Goal: Transaction & Acquisition: Purchase product/service

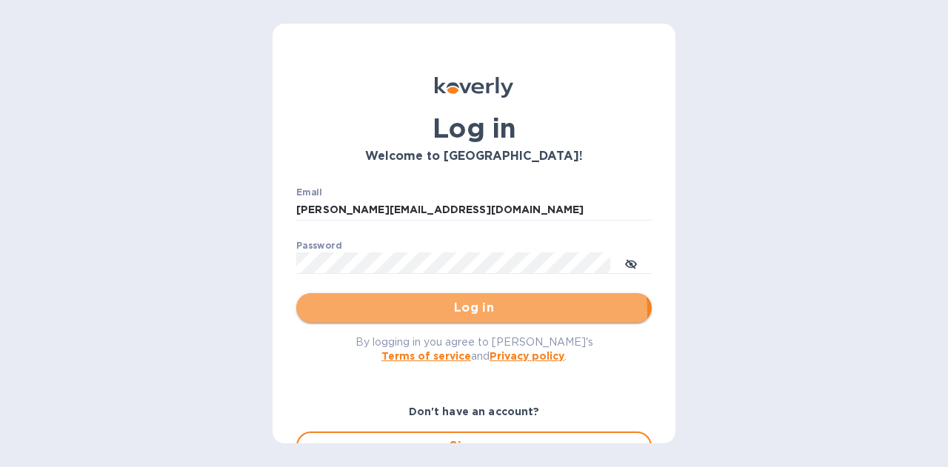
click at [459, 313] on span "Log in" at bounding box center [474, 308] width 332 height 18
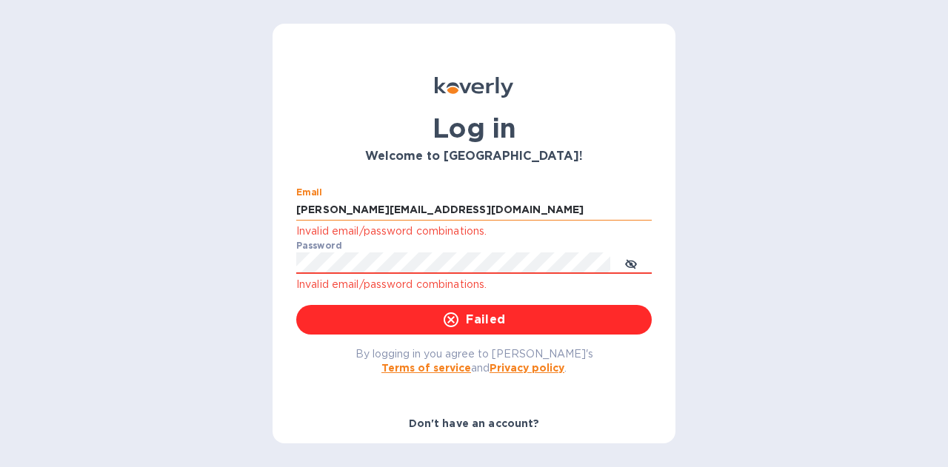
click at [441, 207] on input "[PERSON_NAME][EMAIL_ADDRESS][DOMAIN_NAME]" at bounding box center [473, 210] width 355 height 22
type input "i"
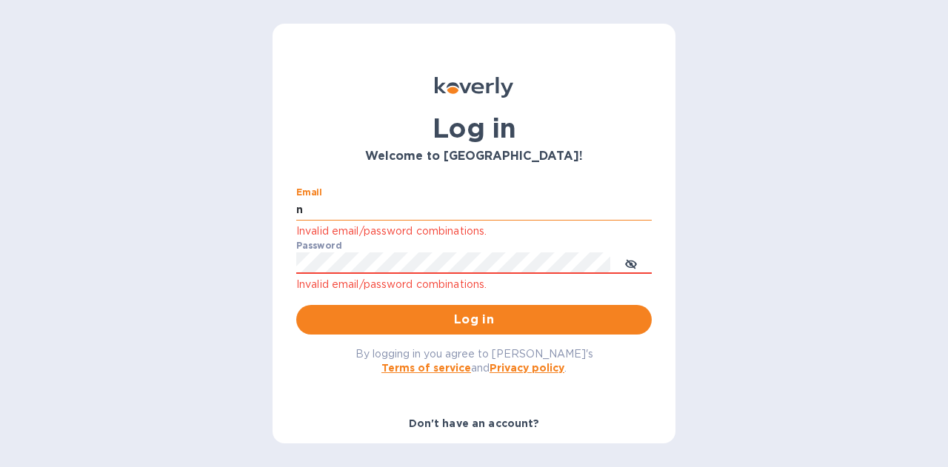
type input "[EMAIL_ADDRESS][DOMAIN_NAME]"
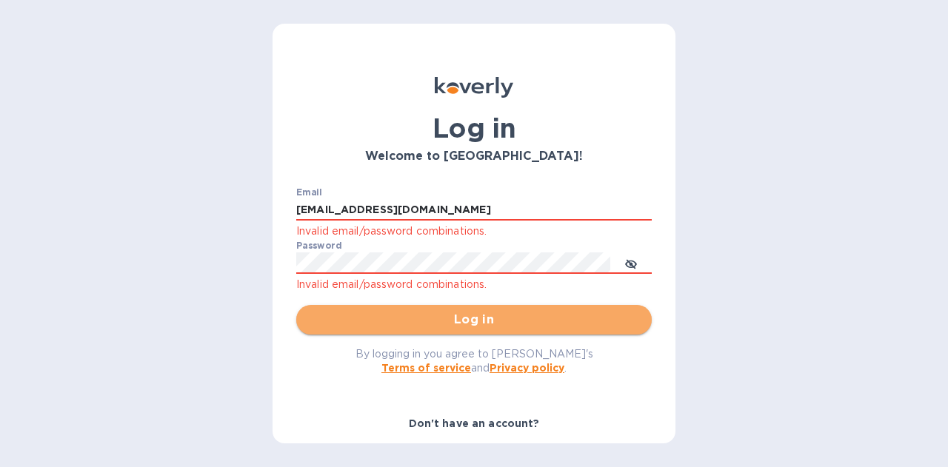
click at [474, 327] on span "Log in" at bounding box center [474, 320] width 332 height 18
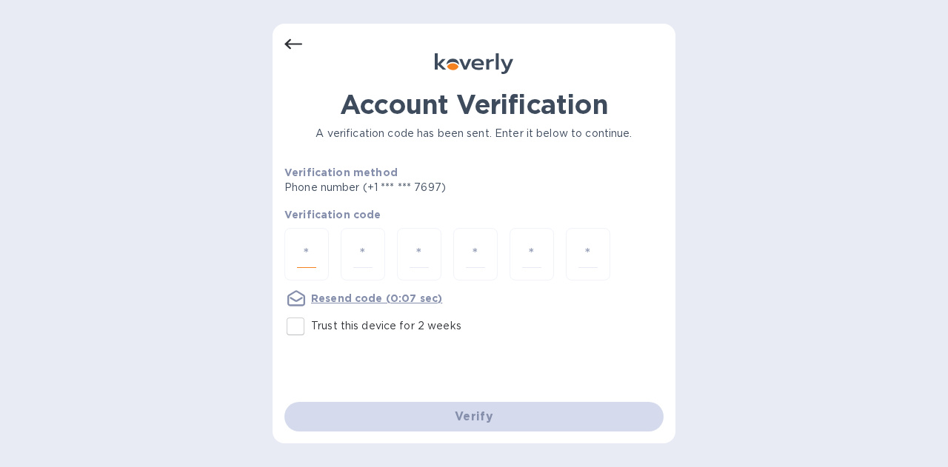
click at [302, 257] on input "number" at bounding box center [306, 254] width 19 height 27
type input "5"
type input "9"
type input "1"
type input "2"
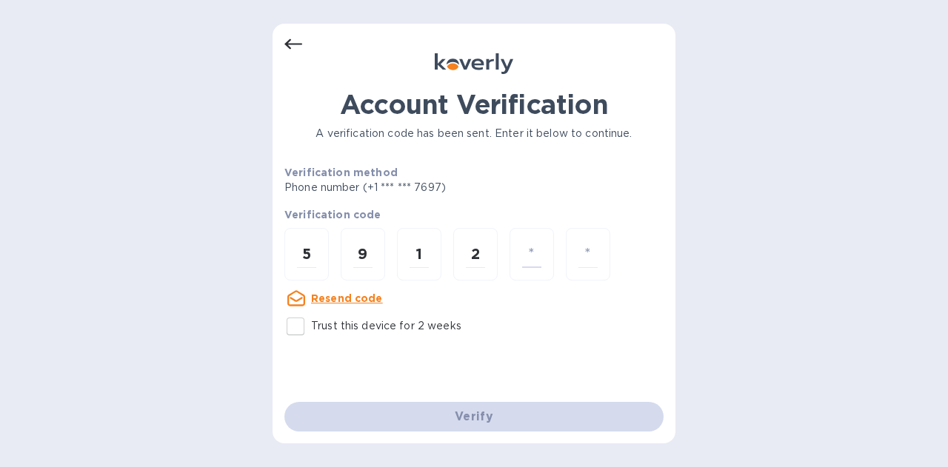
type input "6"
type input "5"
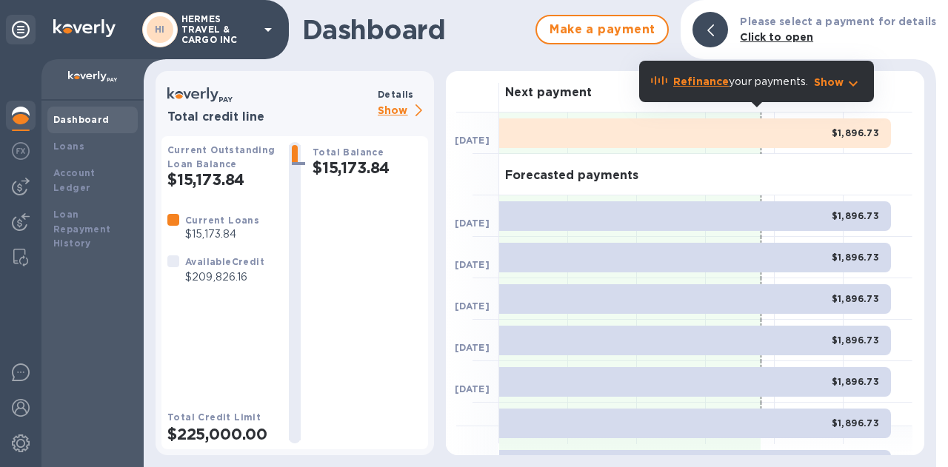
click at [24, 108] on img at bounding box center [21, 116] width 18 height 18
click at [70, 147] on b "Loans" at bounding box center [68, 146] width 31 height 11
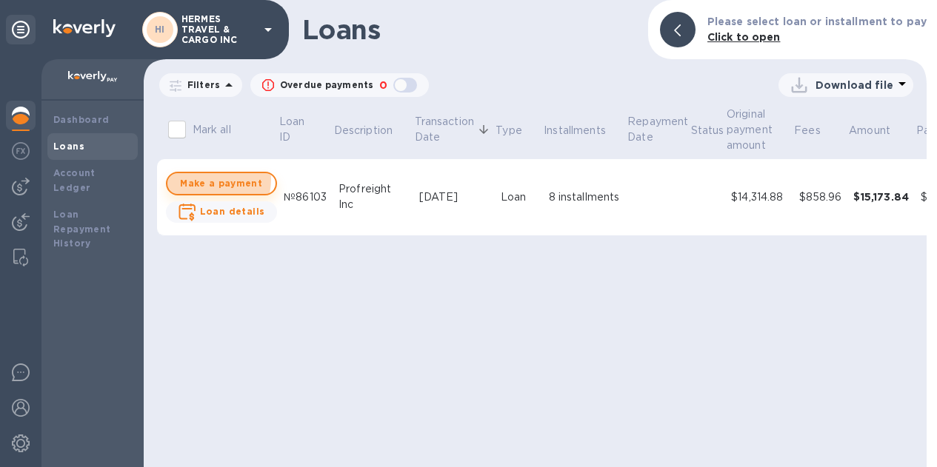
click at [212, 180] on span "Make a payment" at bounding box center [221, 184] width 84 height 18
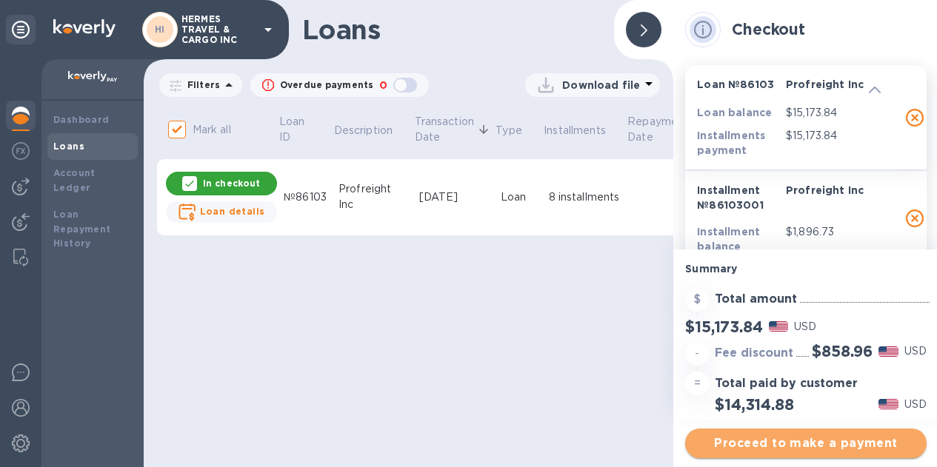
click at [805, 446] on span "Proceed to make a payment" at bounding box center [806, 444] width 218 height 18
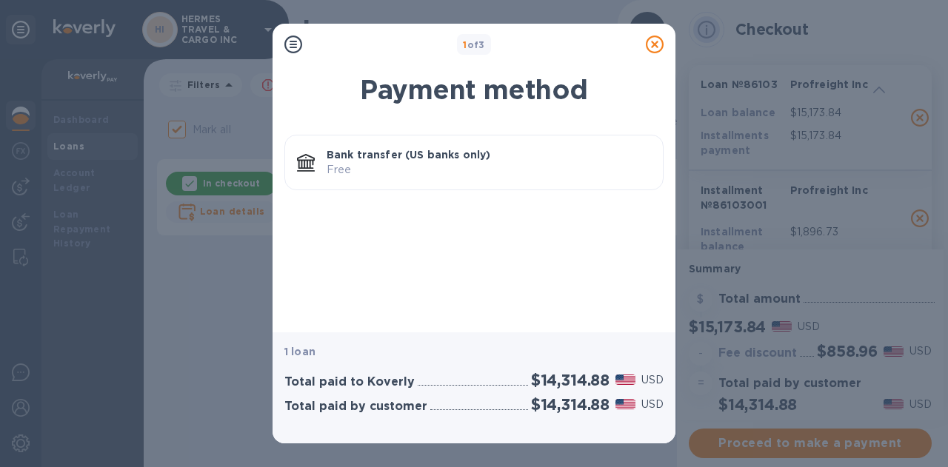
click at [379, 163] on p "Free" at bounding box center [489, 170] width 324 height 16
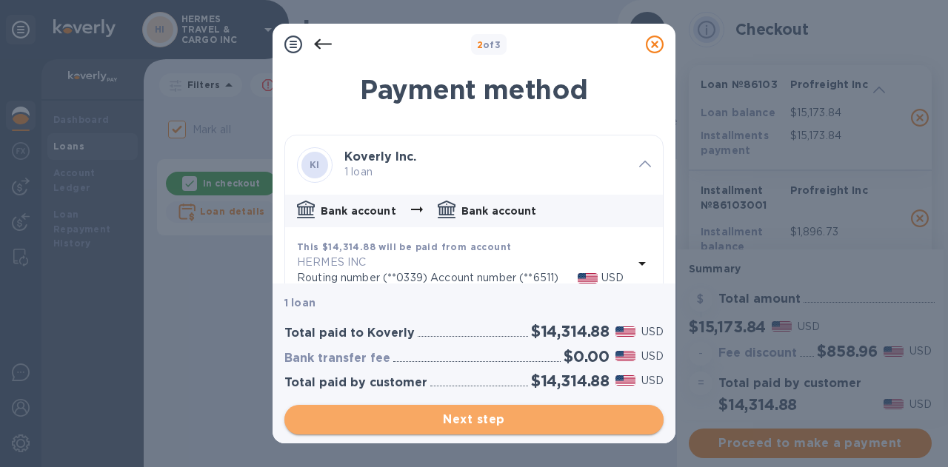
click at [484, 418] on span "Next step" at bounding box center [473, 420] width 355 height 18
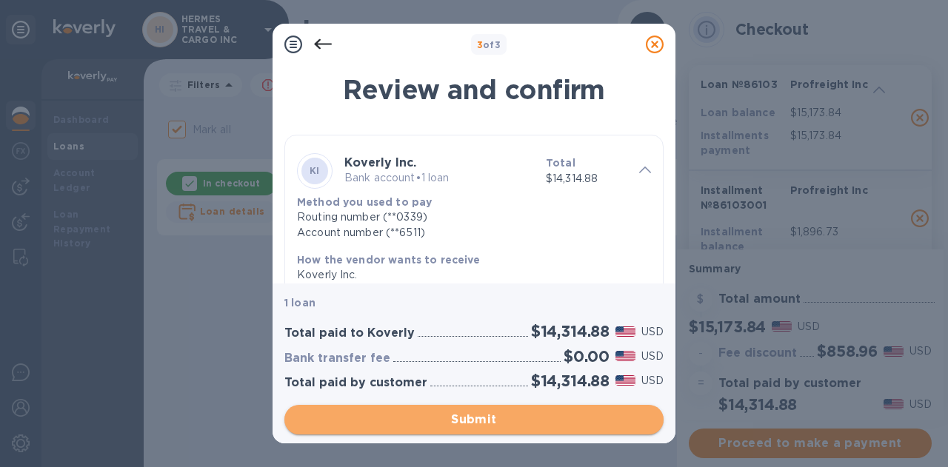
click at [456, 419] on span "Submit" at bounding box center [473, 420] width 355 height 18
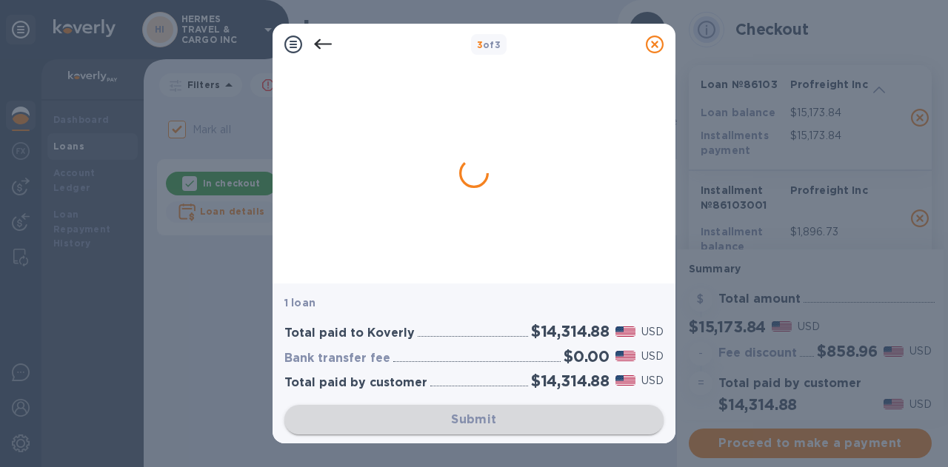
checkbox input "false"
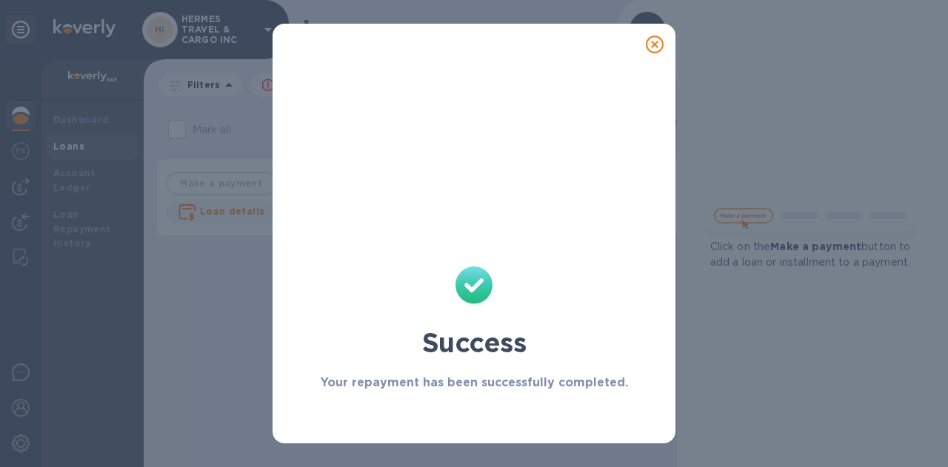
click at [656, 42] on icon at bounding box center [655, 45] width 18 height 18
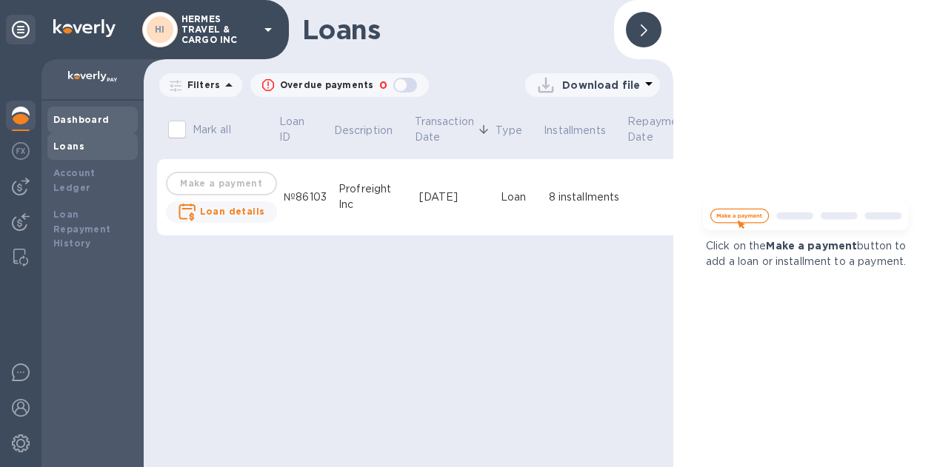
click at [57, 112] on div "Dashboard" at bounding box center [92, 120] width 90 height 27
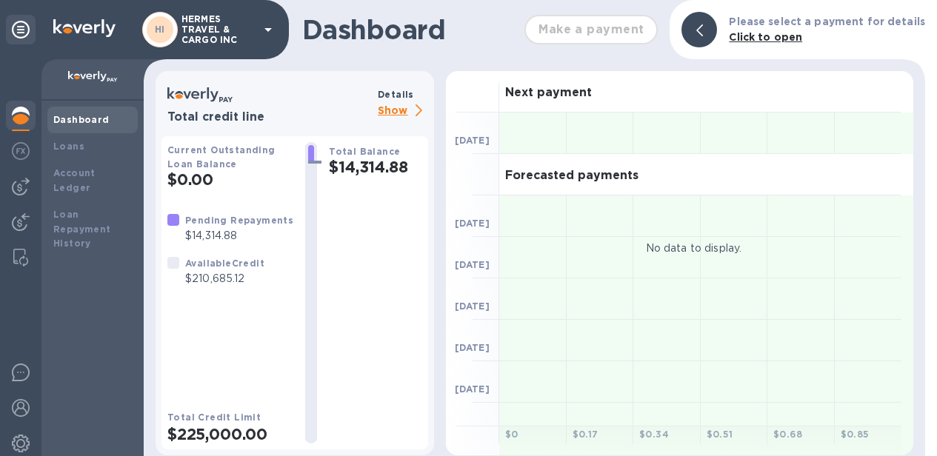
click at [21, 116] on img at bounding box center [21, 116] width 18 height 18
click at [58, 147] on b "Loans" at bounding box center [68, 146] width 31 height 11
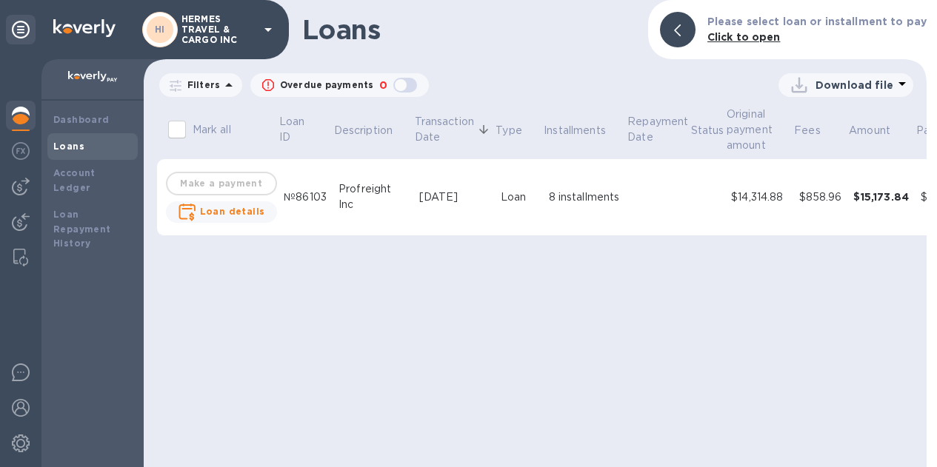
scroll to position [0, 133]
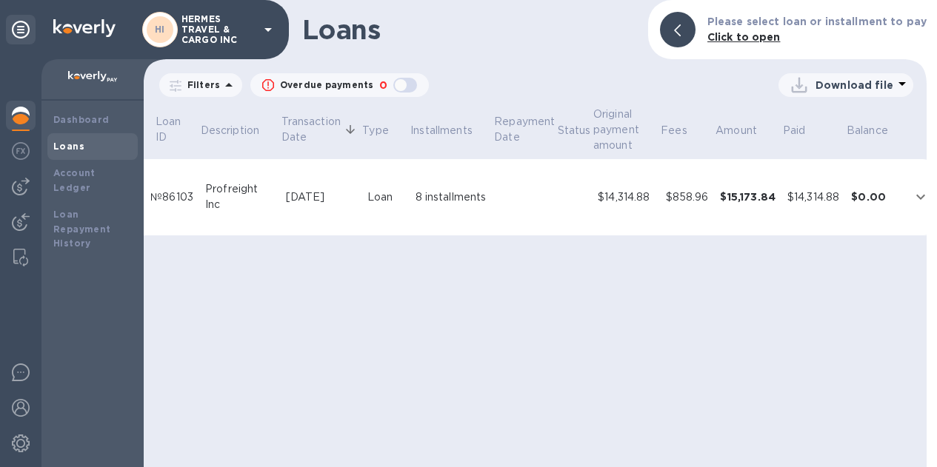
drag, startPoint x: 329, startPoint y: 249, endPoint x: 241, endPoint y: 254, distance: 88.3
click at [241, 251] on div "Mark all Loan ID Description Transaction Date Type Installments Repayment Date …" at bounding box center [535, 176] width 789 height 149
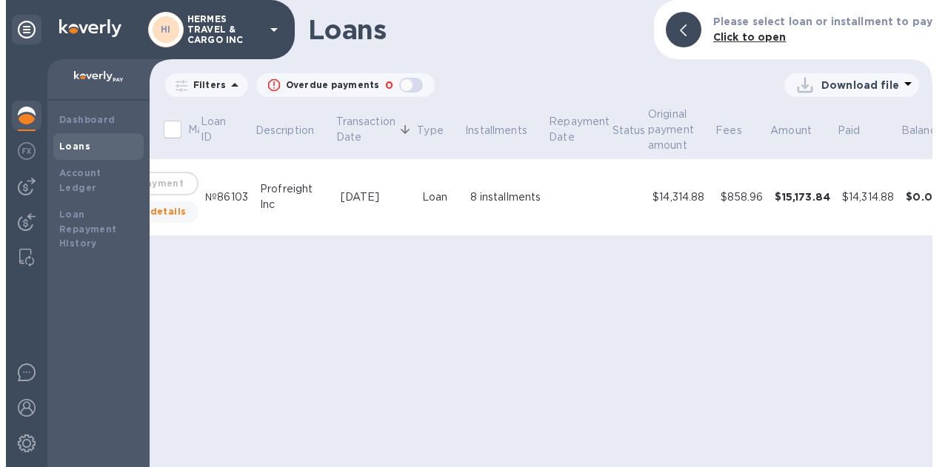
scroll to position [0, 82]
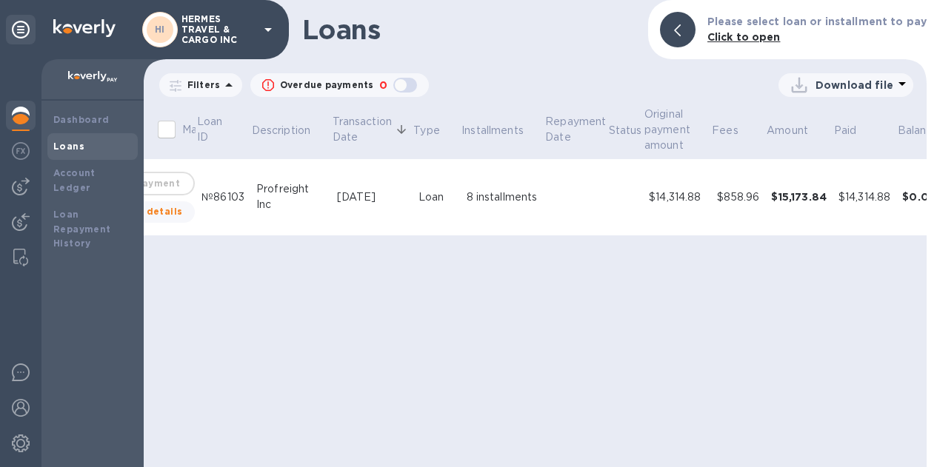
click at [900, 84] on icon at bounding box center [901, 84] width 7 height 4
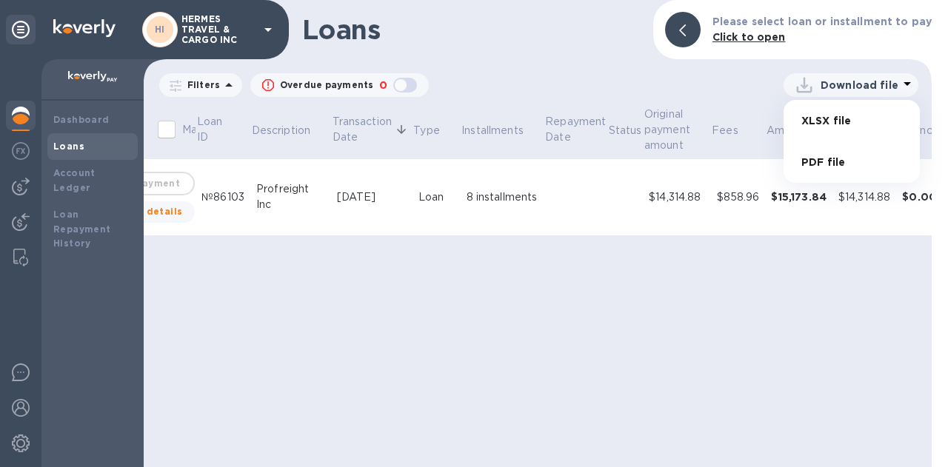
click at [806, 160] on li "PDF file" at bounding box center [851, 161] width 101 height 41
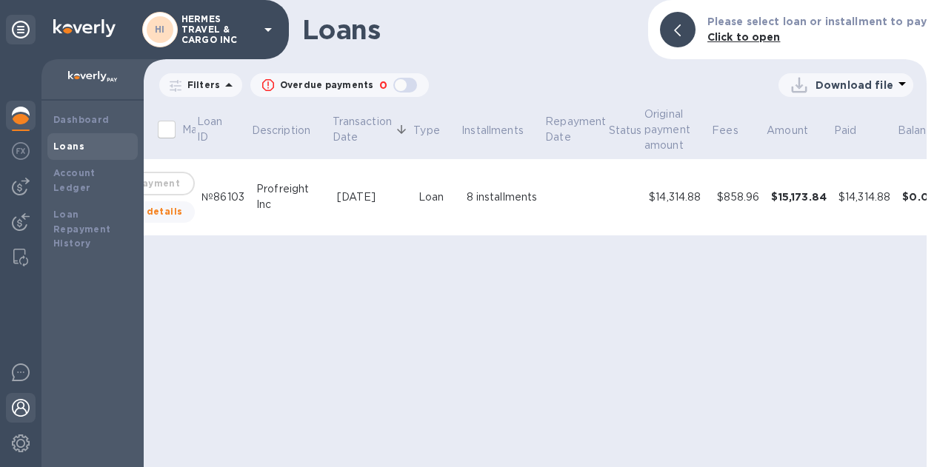
click at [24, 415] on img at bounding box center [21, 408] width 18 height 18
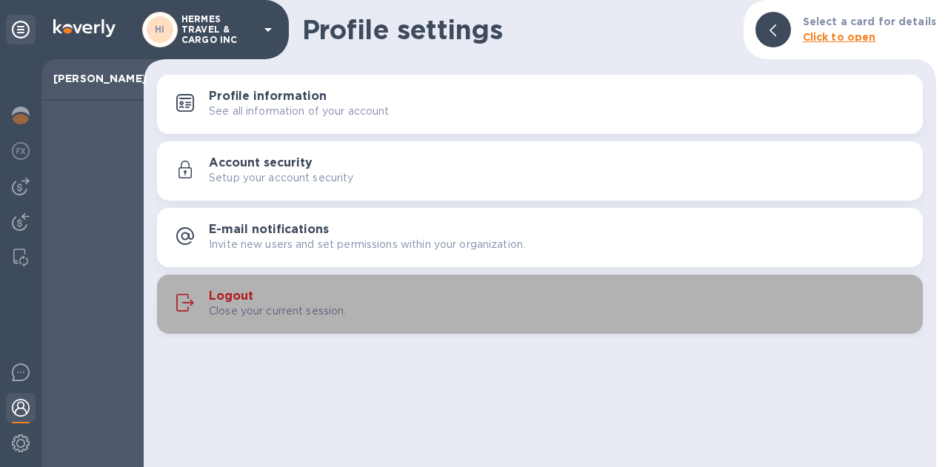
click at [237, 297] on h3 "Logout" at bounding box center [231, 297] width 44 height 14
